Goal: Information Seeking & Learning: Learn about a topic

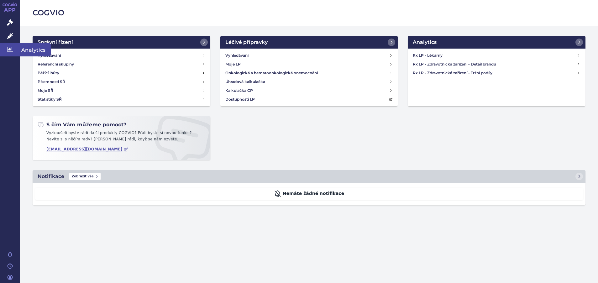
click at [6, 50] on link "Analytics" at bounding box center [10, 49] width 20 height 13
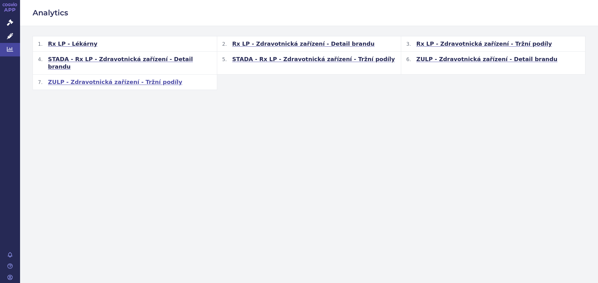
click at [90, 78] on span "ZULP - Zdravotnická zařízení - Tržní podíly" at bounding box center [115, 82] width 135 height 8
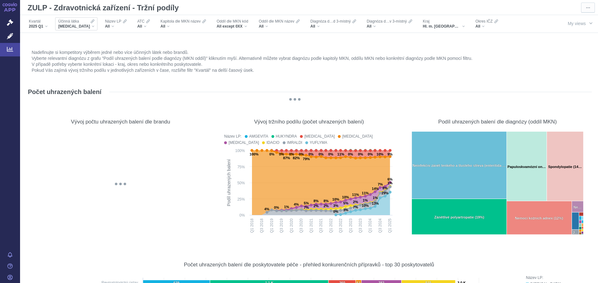
click at [85, 27] on div "[MEDICAL_DATA]" at bounding box center [76, 26] width 36 height 5
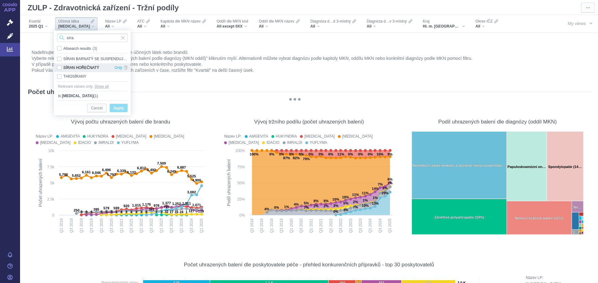
type input "síra"
click at [60, 68] on div "SÍRAN HOŘEČNATÝ Only" at bounding box center [92, 67] width 77 height 9
checkbox input "true"
click at [119, 109] on span "Apply" at bounding box center [119, 108] width 10 height 8
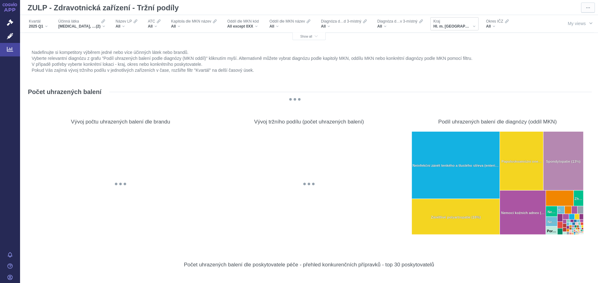
click at [458, 27] on div "Hl. m. [GEOGRAPHIC_DATA]" at bounding box center [455, 26] width 42 height 5
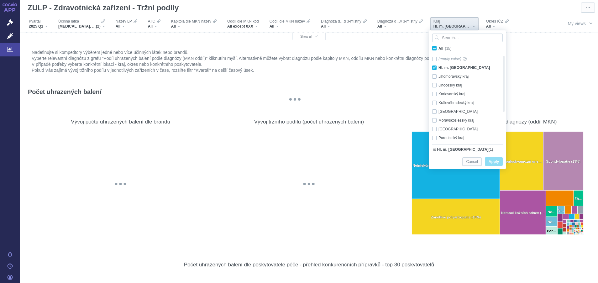
click at [439, 48] on span "All (15)" at bounding box center [445, 48] width 13 height 4
click at [439, 48] on input "All (15)" at bounding box center [441, 47] width 4 height 4
checkbox input "true"
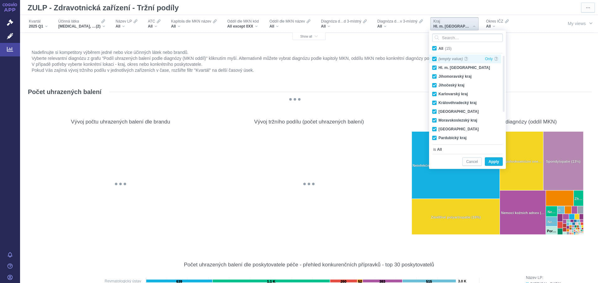
click at [435, 60] on div "(empty value) Only" at bounding box center [465, 59] width 72 height 9
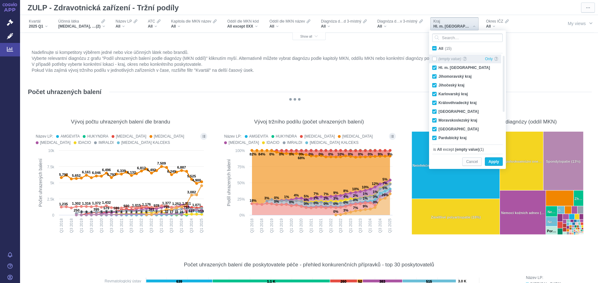
checkbox input "false"
checkbox input "true"
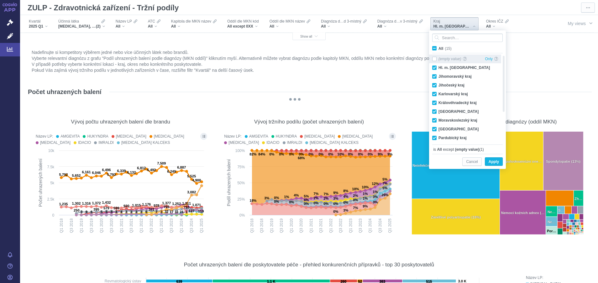
checkbox input "true"
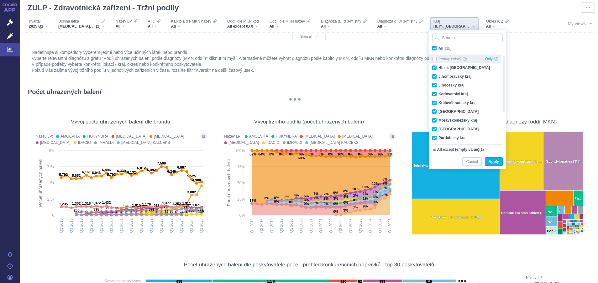
checkbox input "true"
click at [503, 160] on div "All (15) (empty value) Only Hl. m. [GEOGRAPHIC_DATA] Only [GEOGRAPHIC_DATA] Onl…" at bounding box center [467, 99] width 77 height 139
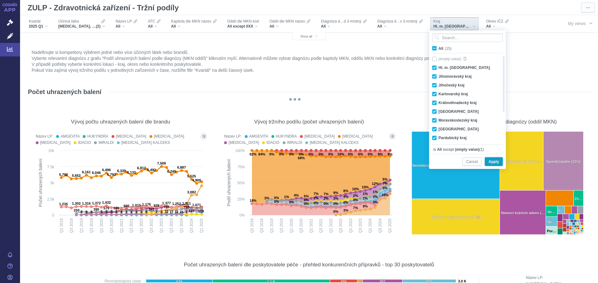
click at [497, 162] on span "Apply" at bounding box center [494, 162] width 10 height 8
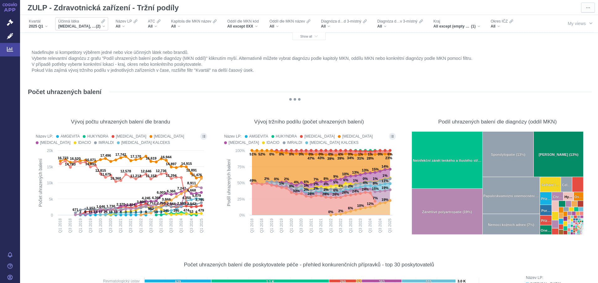
click at [103, 26] on div "[MEDICAL_DATA], SÍRAN HOŘEČNATÝ (2)" at bounding box center [81, 26] width 47 height 5
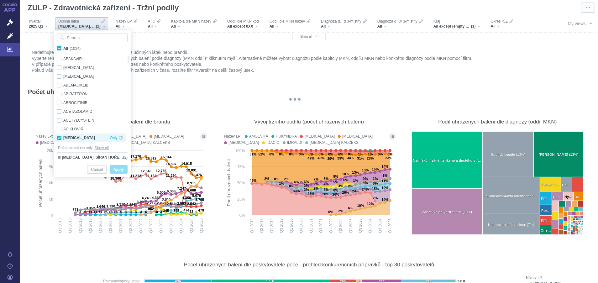
click at [57, 138] on div "[MEDICAL_DATA] Only" at bounding box center [90, 138] width 72 height 9
checkbox input "false"
click at [117, 170] on span "Apply" at bounding box center [119, 170] width 10 height 8
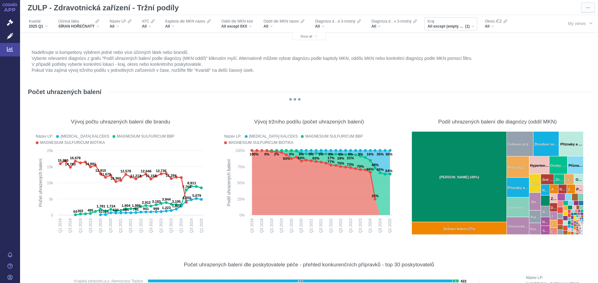
click at [472, 27] on div "All except (empty value) (1)" at bounding box center [451, 26] width 47 height 5
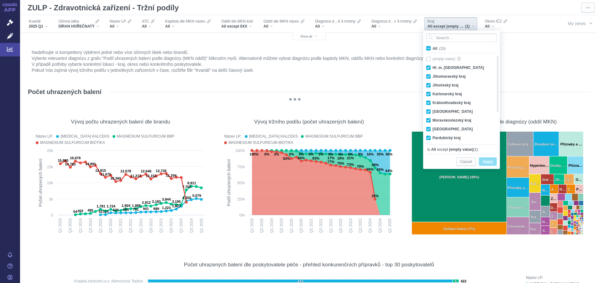
click at [546, 60] on li "Vyberte relevantní diagnózu z grafu "Podíl uhrazených balení podle diagnózy (MK…" at bounding box center [309, 59] width 555 height 6
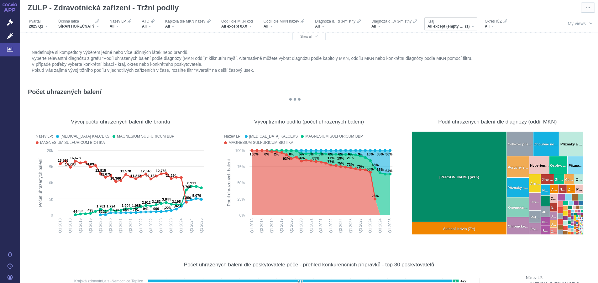
click at [471, 28] on div "All except (empty value) (1)" at bounding box center [451, 26] width 47 height 5
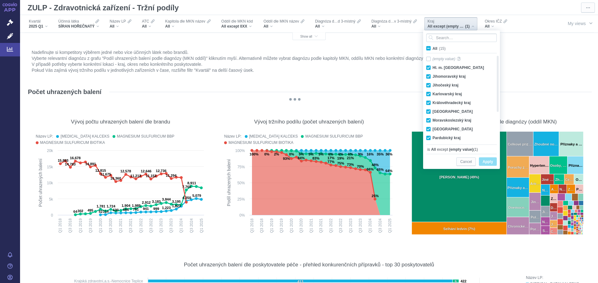
click at [433, 48] on span "All (15)" at bounding box center [439, 48] width 13 height 4
click at [433, 48] on input "All (15)" at bounding box center [435, 47] width 4 height 4
checkbox input "true"
click at [486, 160] on span "Apply" at bounding box center [488, 162] width 10 height 8
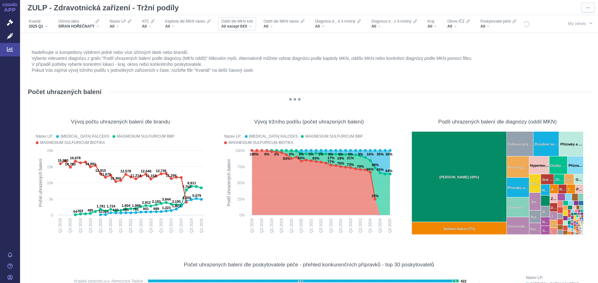
click at [249, 26] on div "All except 0XX" at bounding box center [237, 26] width 32 height 5
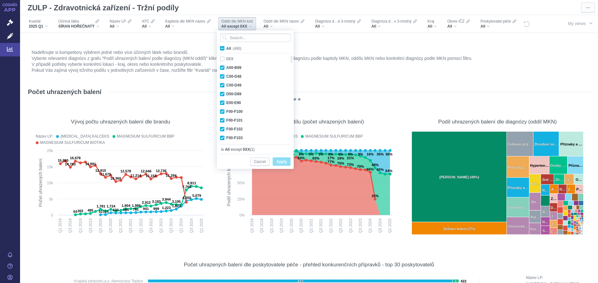
click at [226, 48] on span "All (490)" at bounding box center [233, 48] width 15 height 4
click at [226, 48] on input "All (490)" at bounding box center [228, 47] width 4 height 4
checkbox input "true"
click at [277, 163] on span "Apply" at bounding box center [282, 162] width 10 height 8
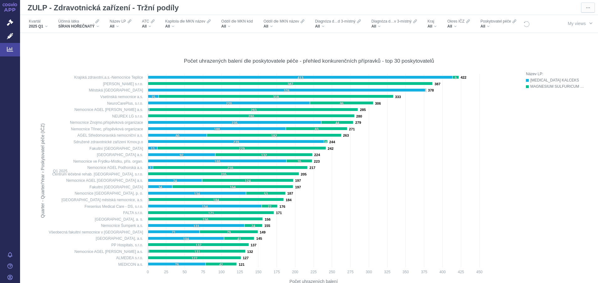
scroll to position [199, 0]
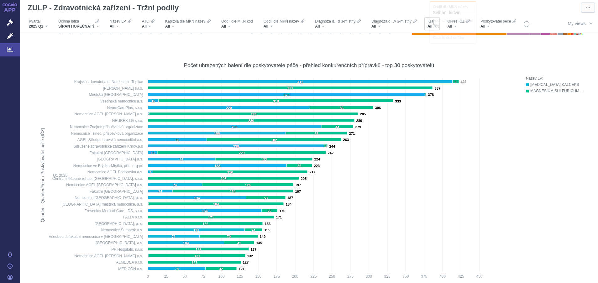
click at [433, 27] on div "All" at bounding box center [432, 26] width 9 height 5
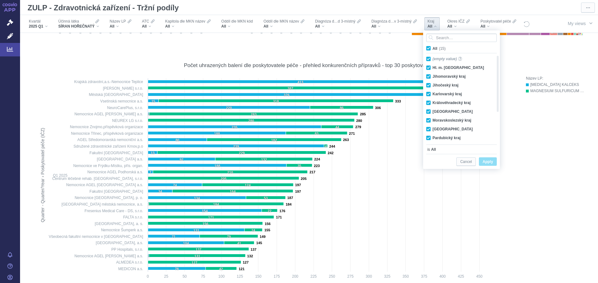
click at [433, 49] on span "All (15)" at bounding box center [439, 48] width 13 height 4
click at [433, 49] on input "All (15)" at bounding box center [435, 47] width 4 height 4
checkbox input "false"
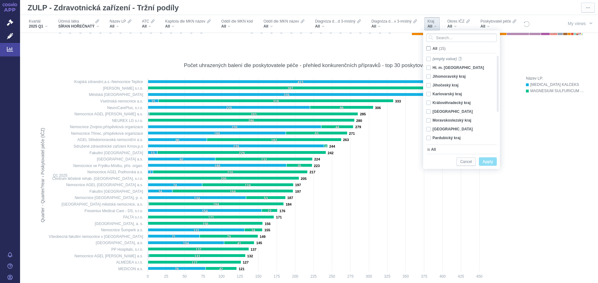
checkbox input "false"
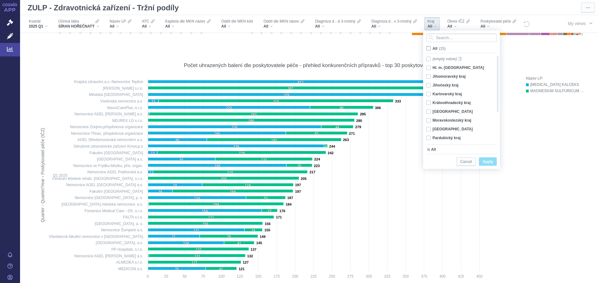
checkbox input "false"
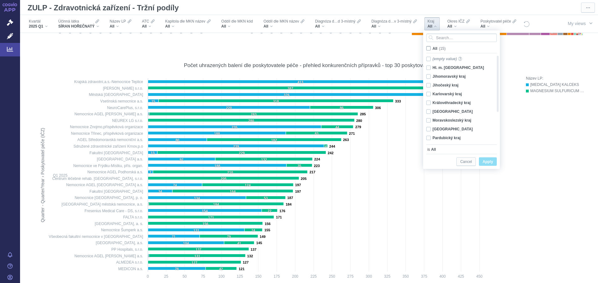
checkbox input "false"
click at [429, 68] on div "Hl. m. [GEOGRAPHIC_DATA] Only" at bounding box center [459, 67] width 72 height 9
checkbox input "true"
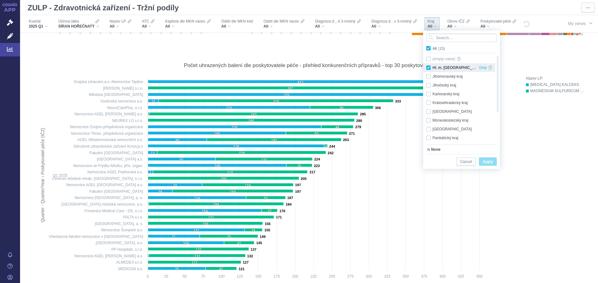
checkbox input "true"
click at [484, 161] on span "Apply" at bounding box center [488, 162] width 10 height 8
